Goal: Navigation & Orientation: Find specific page/section

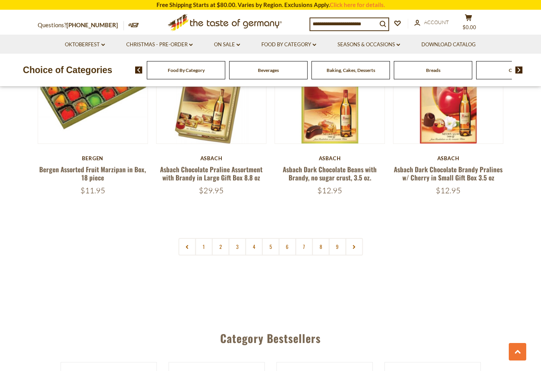
scroll to position [1787, 0]
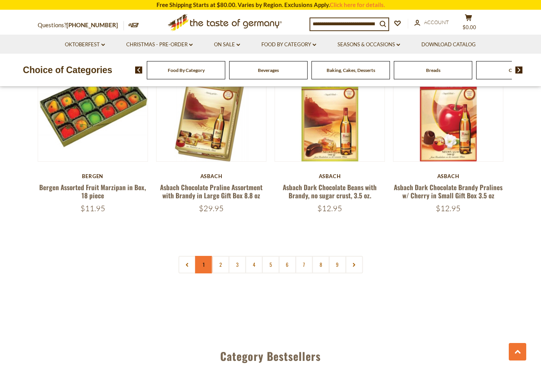
click at [207, 260] on link "1" at bounding box center [203, 264] width 17 height 17
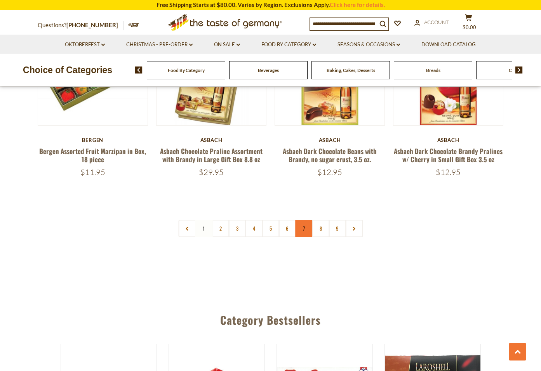
scroll to position [1830, 0]
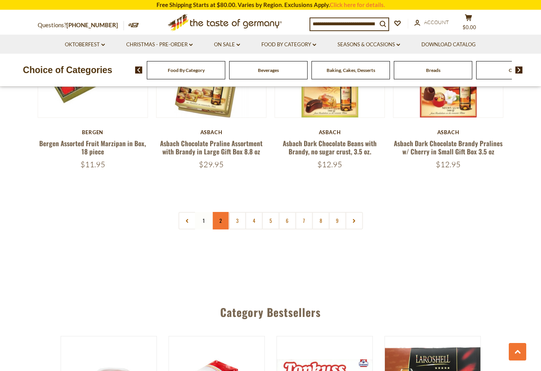
click at [223, 219] on link "2" at bounding box center [220, 220] width 17 height 17
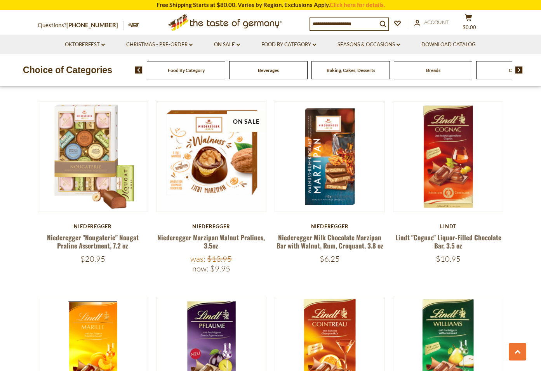
scroll to position [1170, 0]
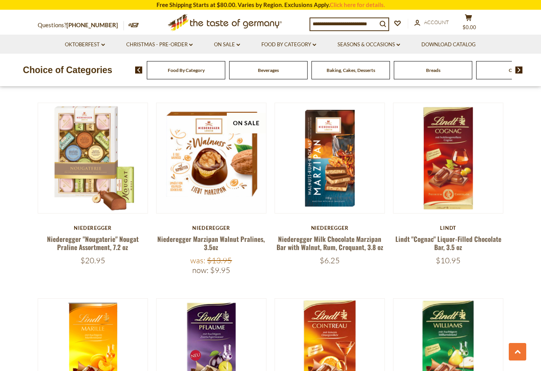
click at [521, 73] on img at bounding box center [518, 69] width 7 height 7
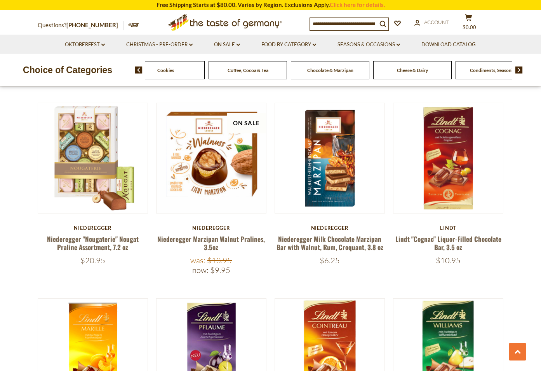
click at [521, 73] on img at bounding box center [518, 69] width 7 height 7
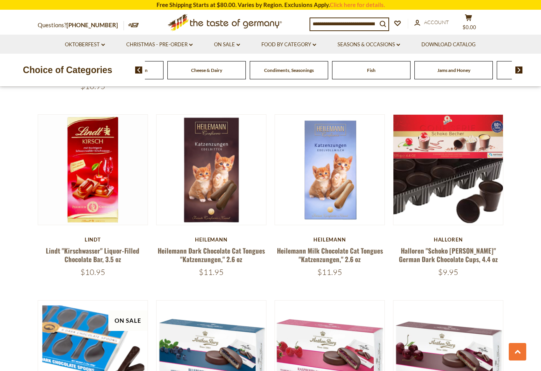
scroll to position [1714, 0]
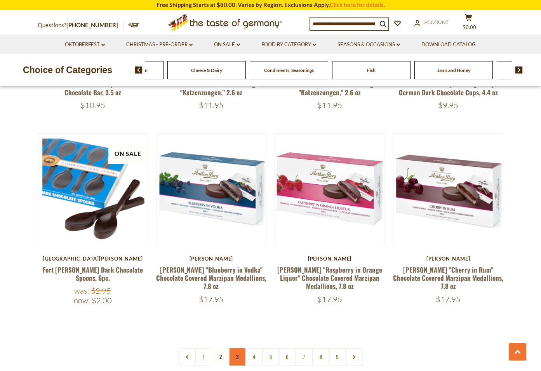
click at [235, 348] on link "3" at bounding box center [236, 356] width 17 height 17
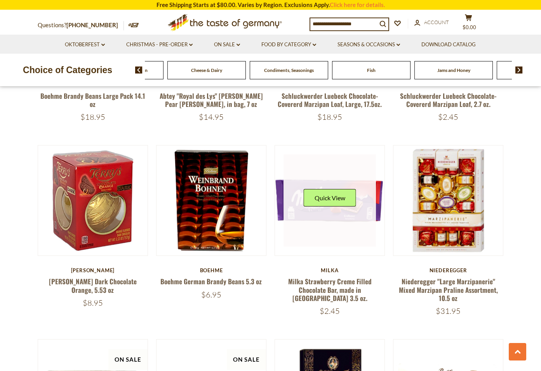
scroll to position [1520, 0]
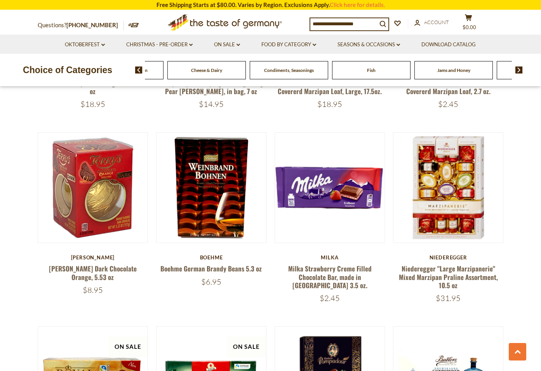
click at [136, 67] on img at bounding box center [138, 69] width 7 height 7
click at [189, 43] on icon "dropdown_arrow" at bounding box center [190, 44] width 3 height 3
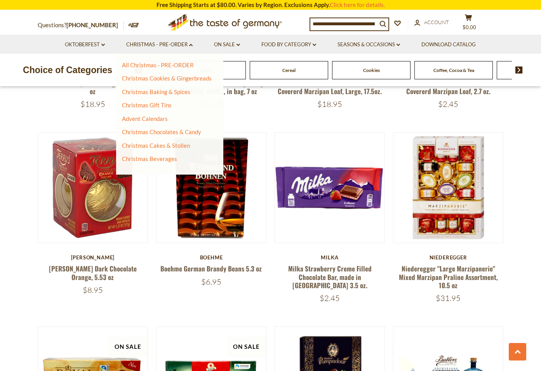
click at [241, 46] on li "On Sale dropdown_arrow All On Sale Feature Sale Discount Deals All Discount Dea…" at bounding box center [227, 44] width 46 height 19
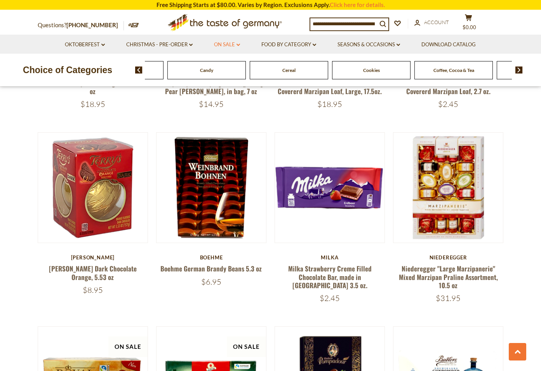
click at [238, 43] on link "On Sale dropdown_arrow" at bounding box center [227, 44] width 26 height 9
click at [226, 90] on link "Discount Deals" at bounding box center [229, 91] width 39 height 11
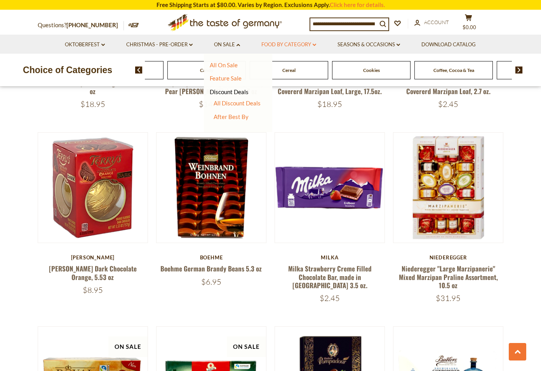
click at [315, 40] on link "Food By Category dropdown_arrow" at bounding box center [288, 44] width 55 height 9
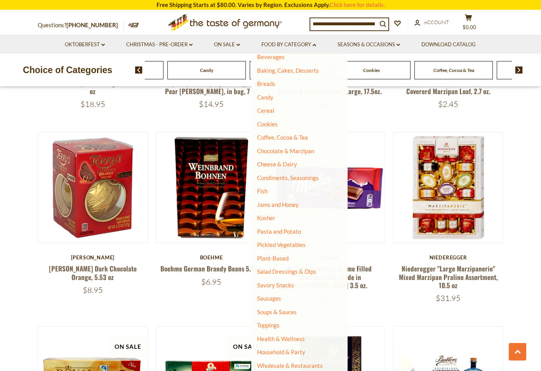
scroll to position [0, 0]
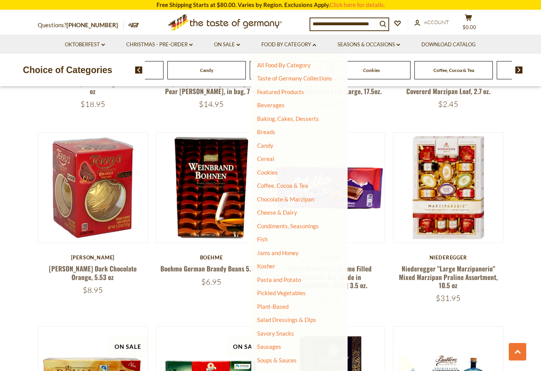
click at [403, 46] on li "Seasons & Occasions dropdown_arrow All Seasons & Occasions Recipes Game Day Val…" at bounding box center [368, 44] width 83 height 19
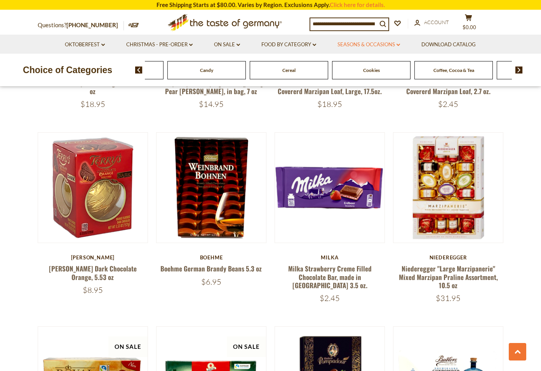
click at [395, 43] on link "Seasons & Occasions dropdown_arrow" at bounding box center [369, 44] width 63 height 9
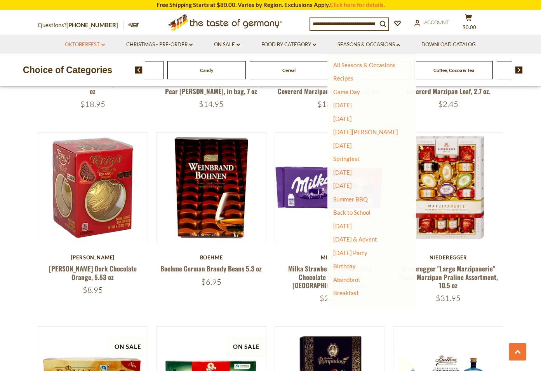
click at [103, 42] on link "Oktoberfest dropdown_arrow" at bounding box center [85, 44] width 40 height 9
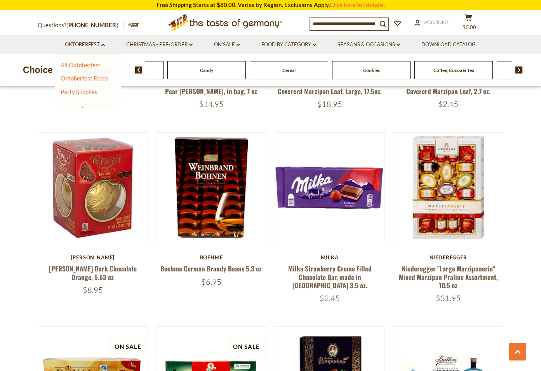
click at [196, 46] on li "Christmas - PRE-ORDER dropdown_arrow All Christmas - PRE-ORDER Christmas Cookie…" at bounding box center [159, 44] width 87 height 19
click at [191, 45] on icon "dropdown_arrow" at bounding box center [190, 44] width 3 height 3
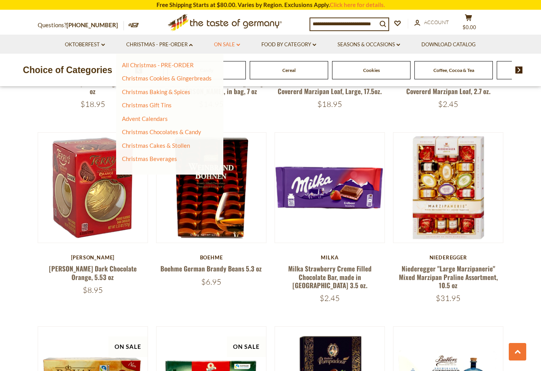
click at [240, 47] on link "On Sale dropdown_arrow" at bounding box center [227, 44] width 26 height 9
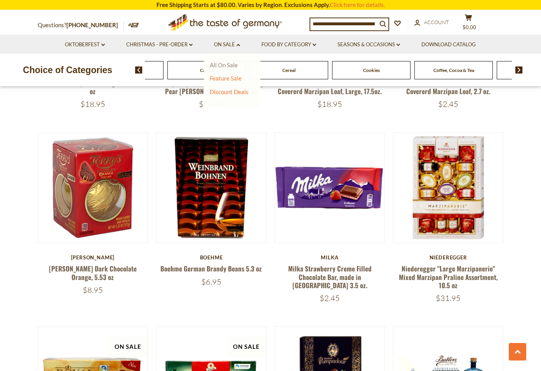
click at [225, 67] on link "All On Sale" at bounding box center [224, 64] width 28 height 7
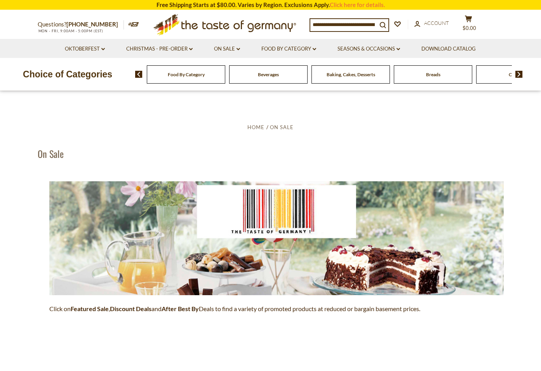
click at [272, 72] on span "Beverages" at bounding box center [268, 74] width 21 height 6
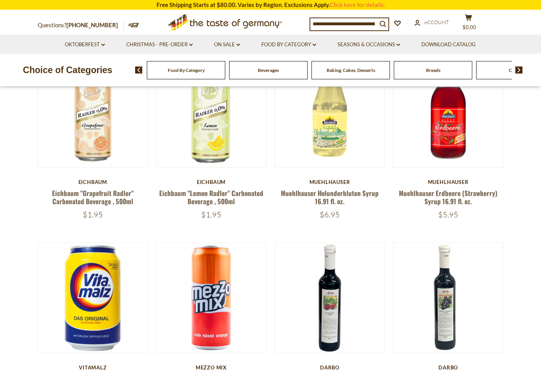
scroll to position [466, 0]
